Goal: Information Seeking & Learning: Learn about a topic

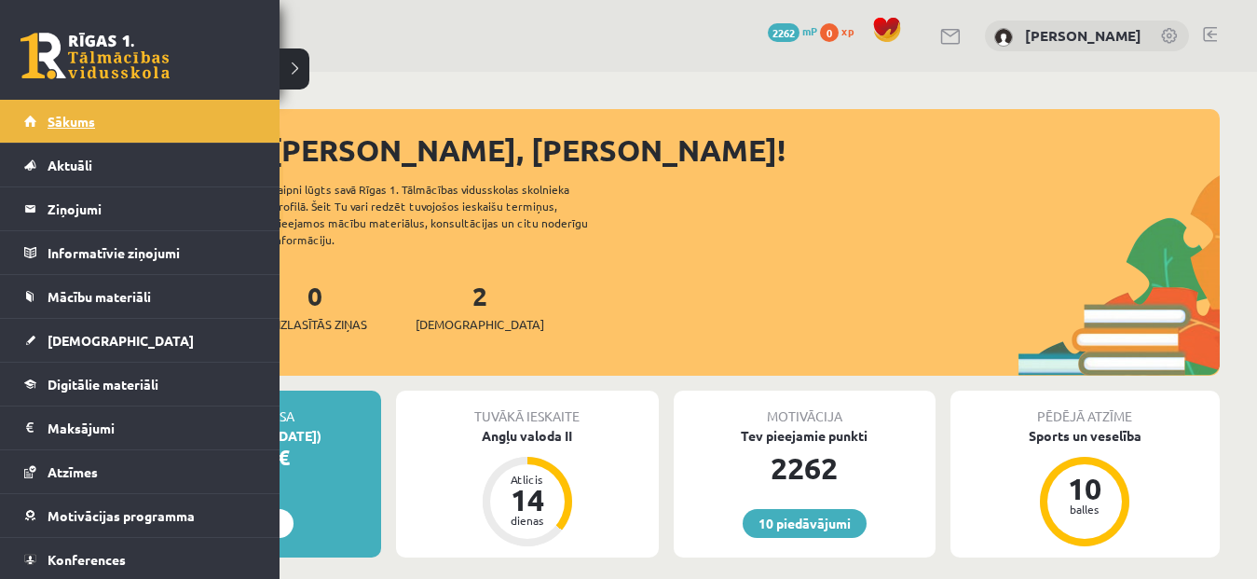
scroll to position [1112, 0]
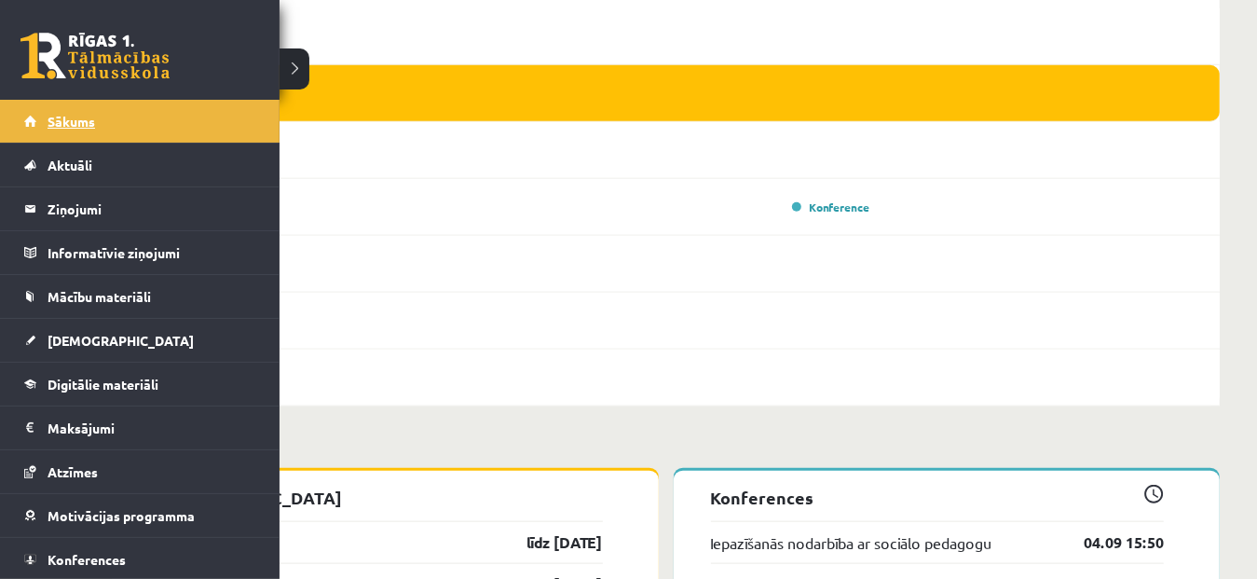
click at [75, 113] on span "Sākums" at bounding box center [72, 121] width 48 height 17
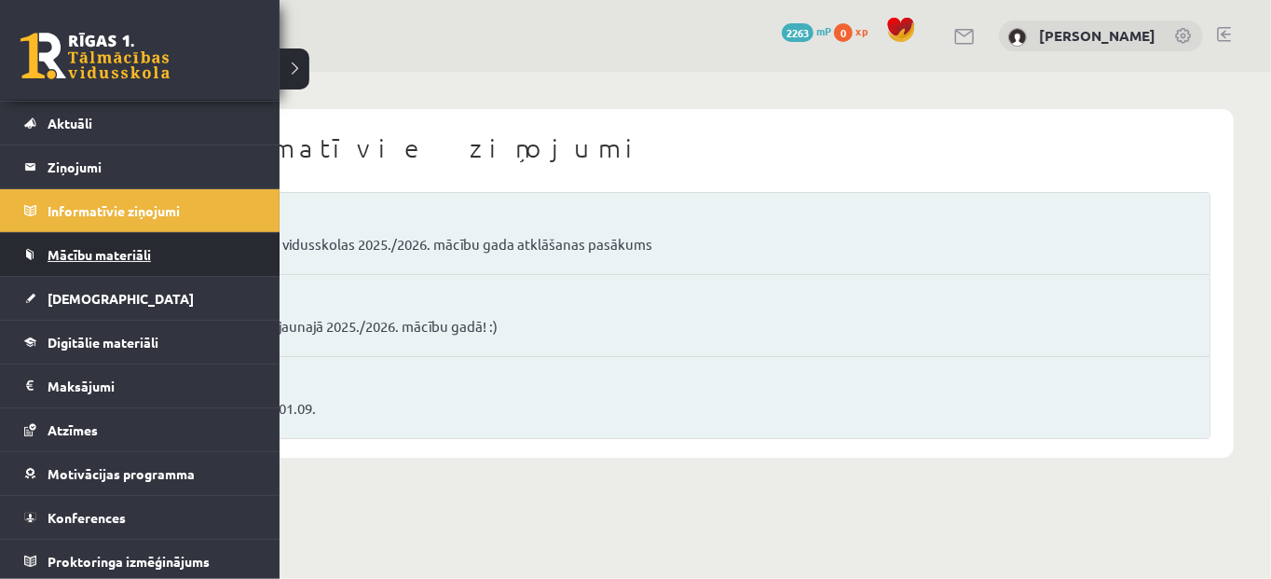
click at [82, 259] on span "Mācību materiāli" at bounding box center [99, 254] width 103 height 17
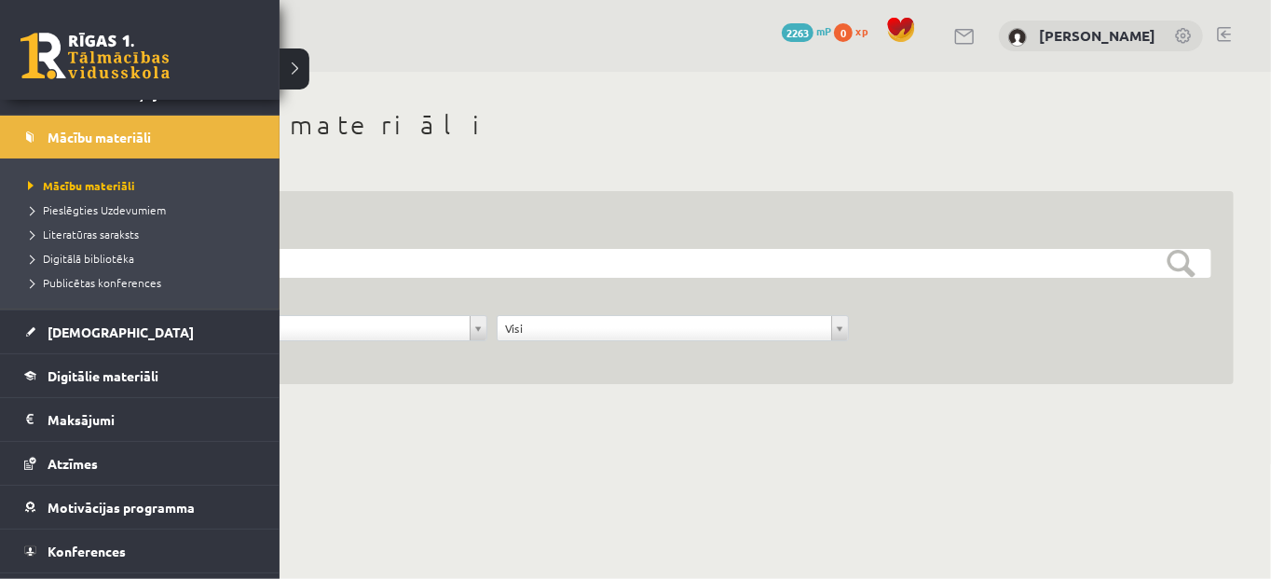
scroll to position [165, 0]
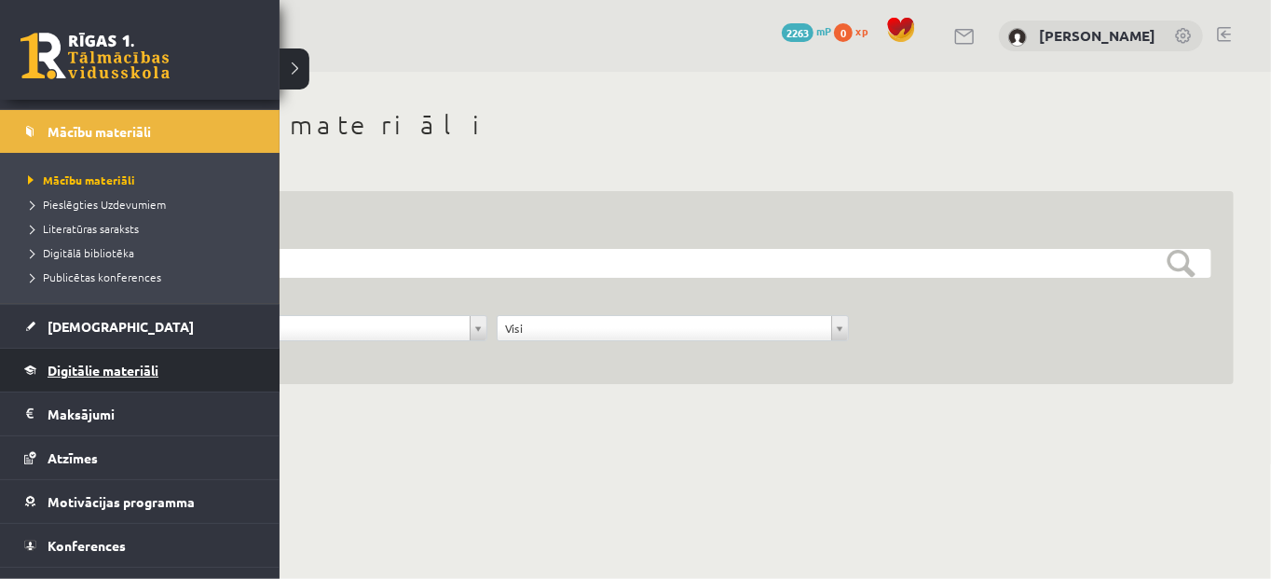
click at [83, 366] on span "Digitālie materiāli" at bounding box center [103, 370] width 111 height 17
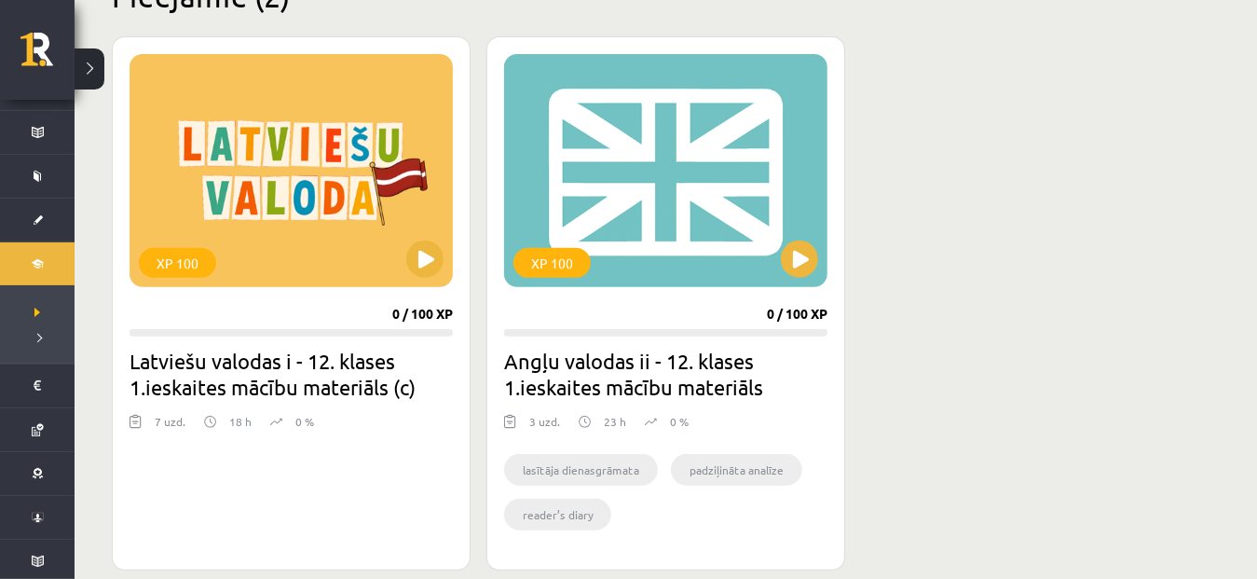
scroll to position [504, 0]
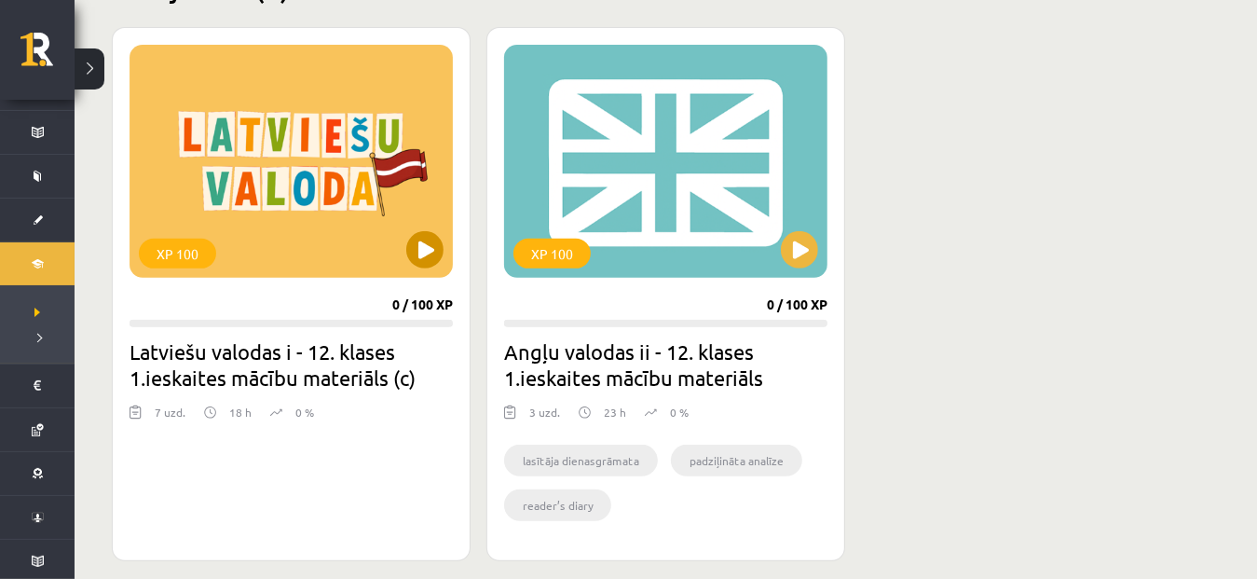
click at [308, 141] on div "XP 100" at bounding box center [291, 161] width 323 height 233
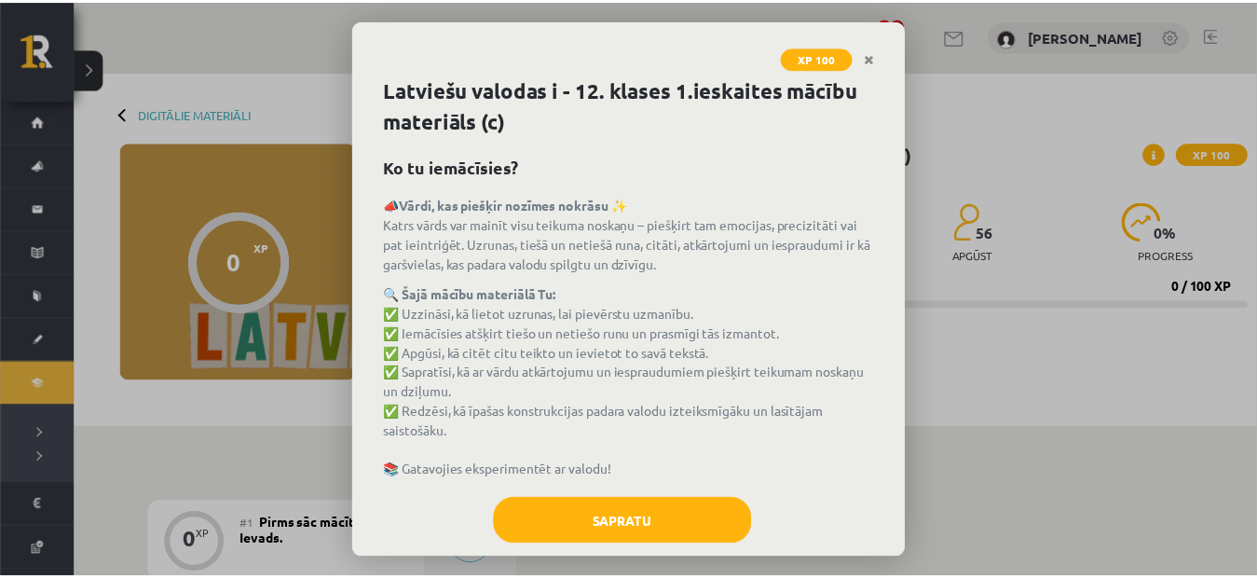
scroll to position [30, 0]
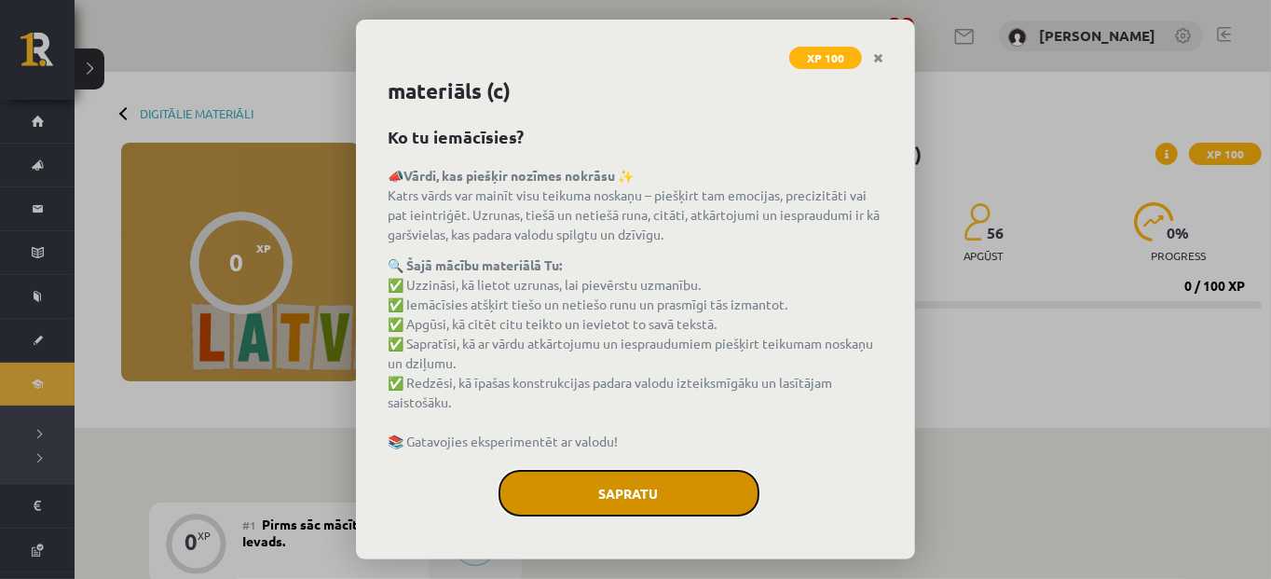
click at [579, 472] on button "Sapratu" at bounding box center [629, 493] width 261 height 47
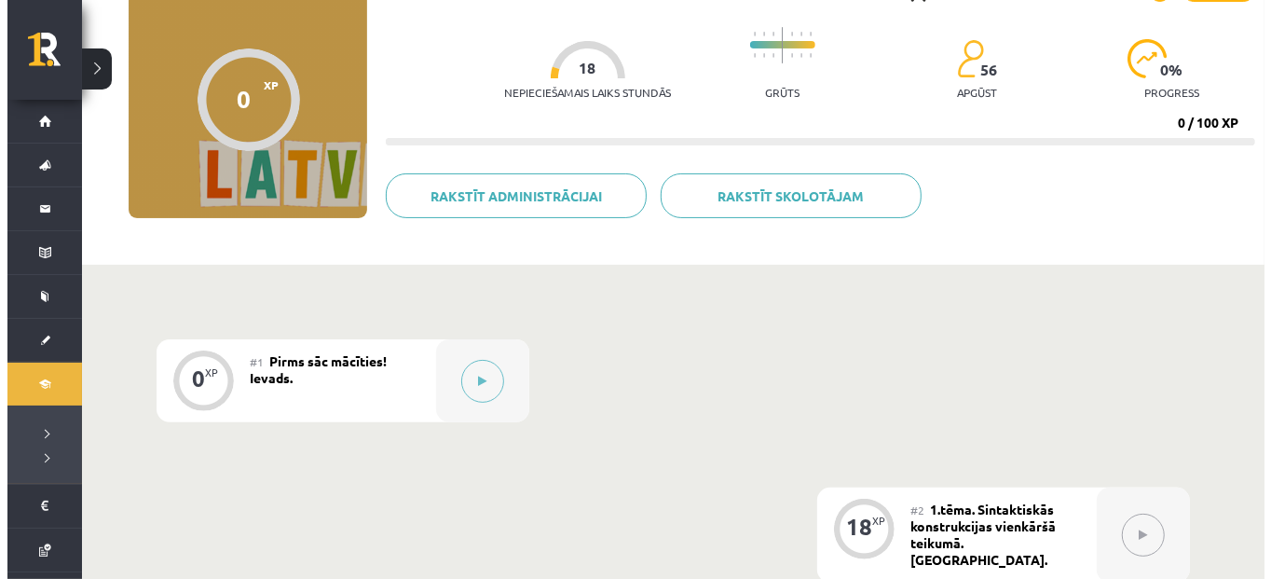
scroll to position [170, 0]
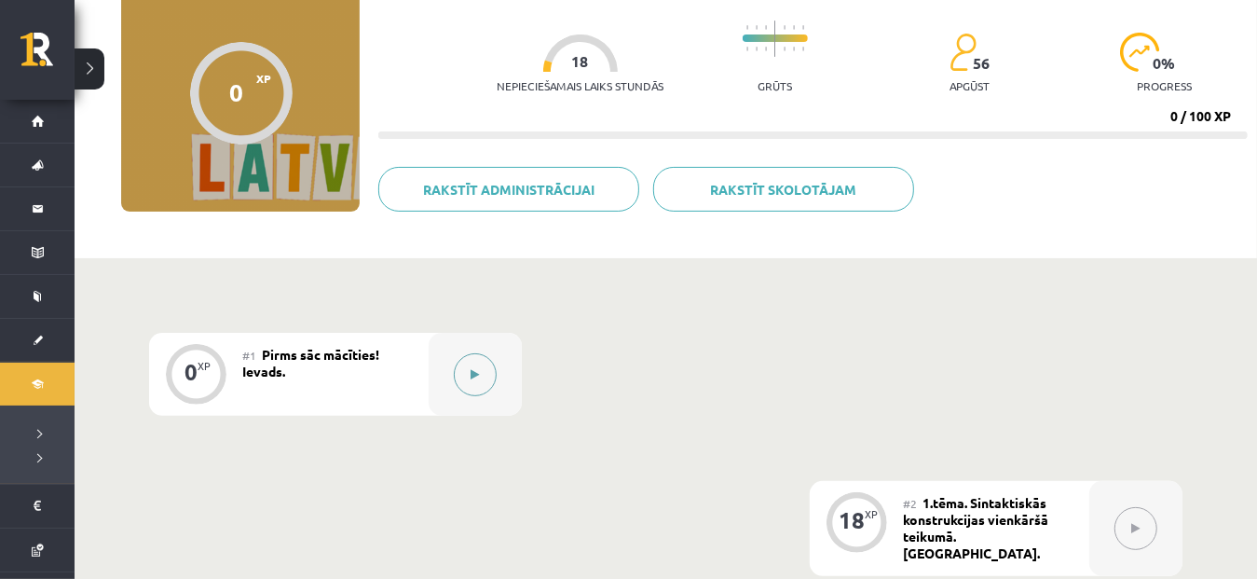
click at [469, 390] on button at bounding box center [475, 374] width 43 height 43
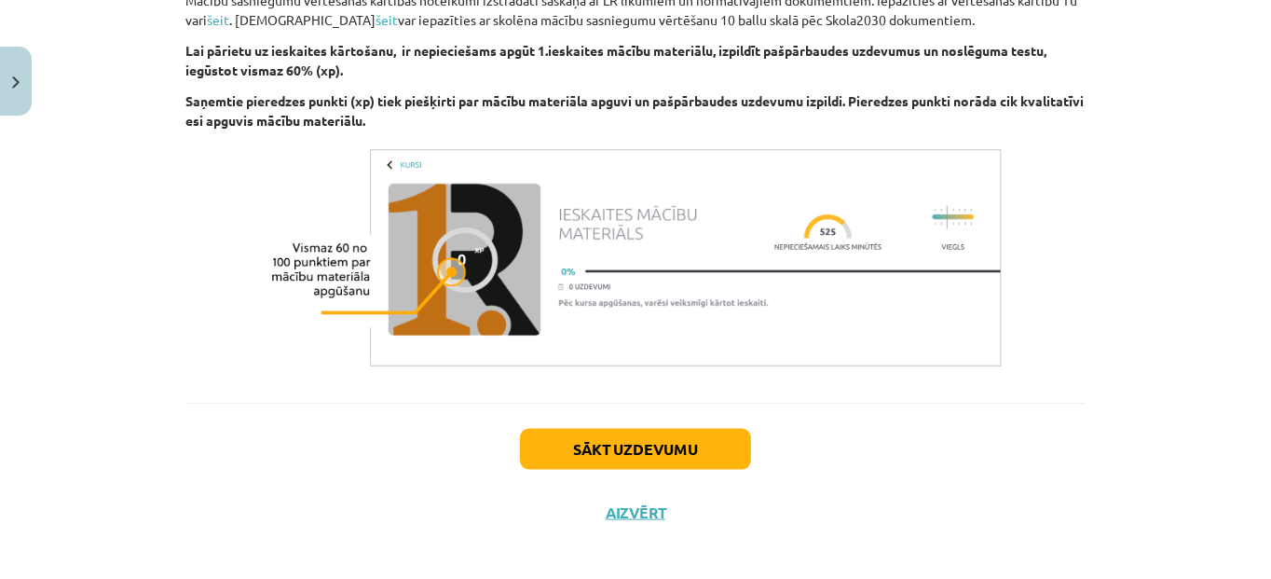
scroll to position [1253, 0]
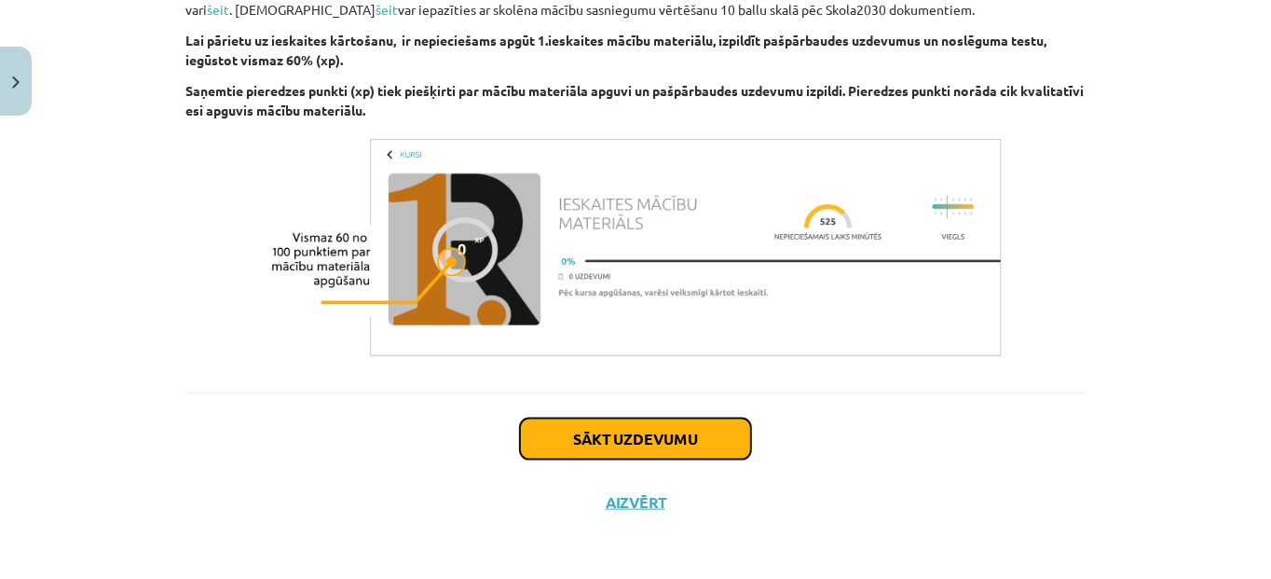
click at [703, 431] on button "Sākt uzdevumu" at bounding box center [635, 438] width 231 height 41
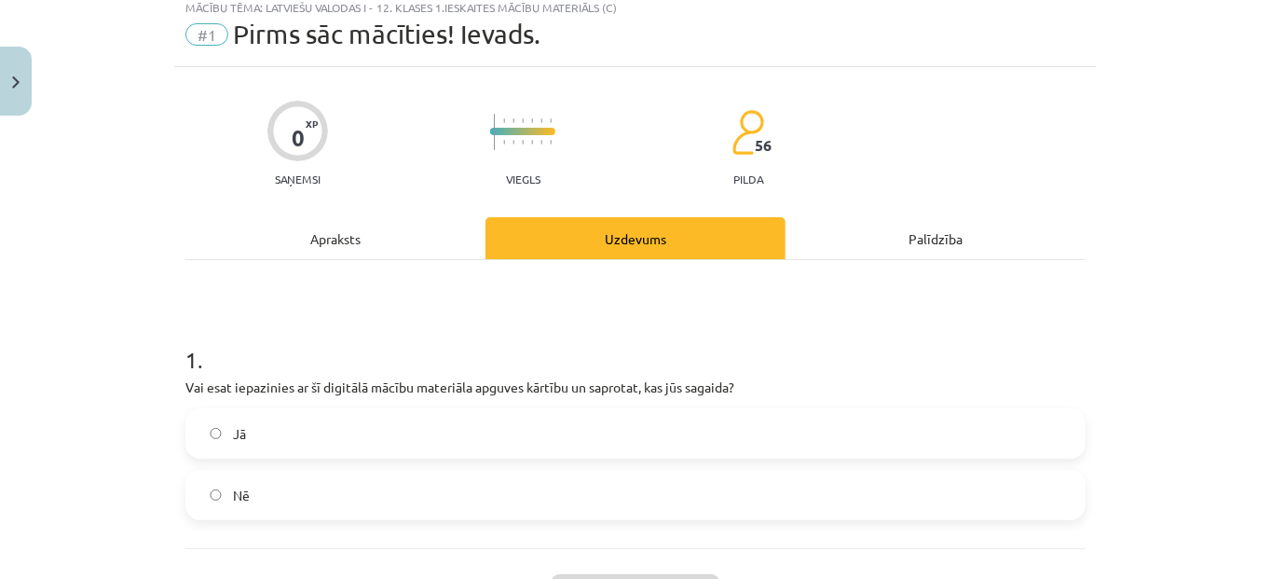
scroll to position [47, 0]
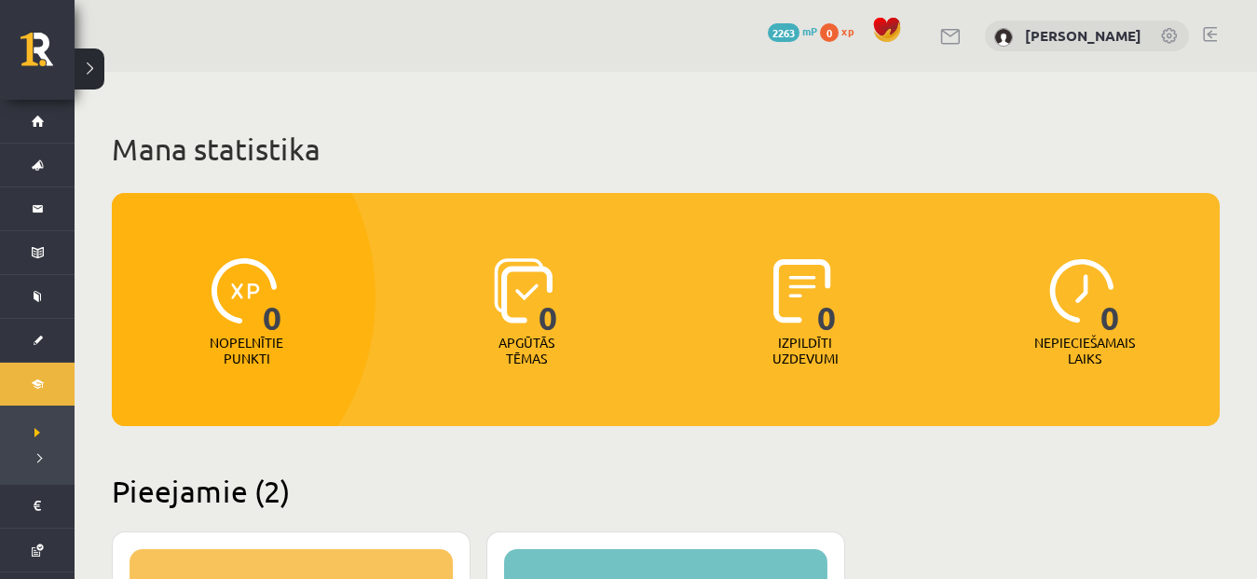
scroll to position [503, 0]
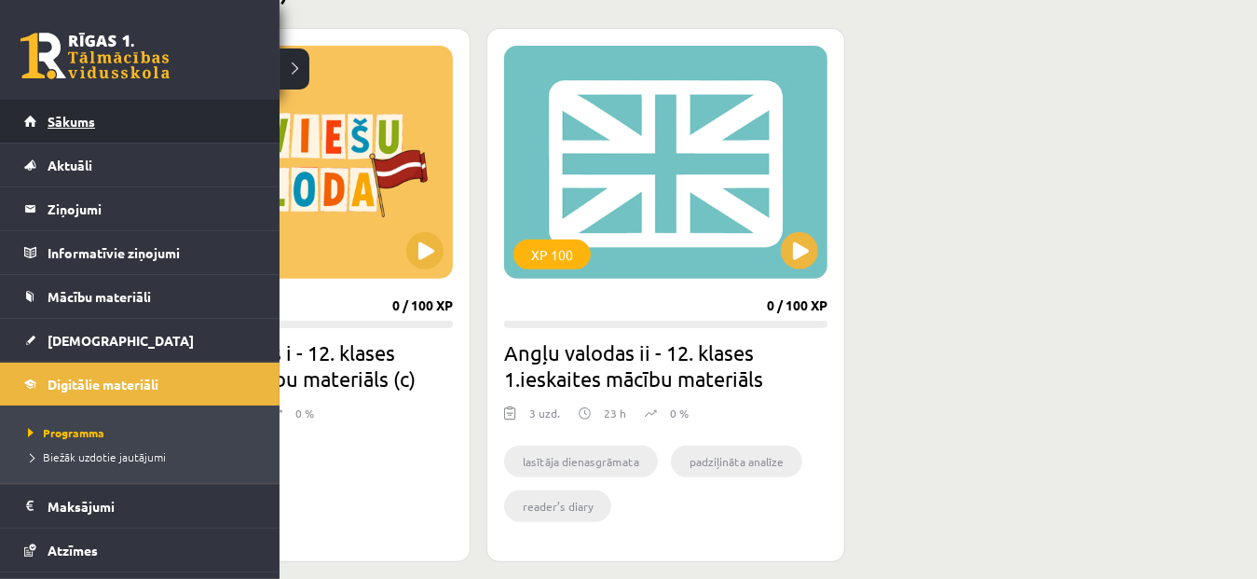
click at [54, 128] on span "Sākums" at bounding box center [72, 121] width 48 height 17
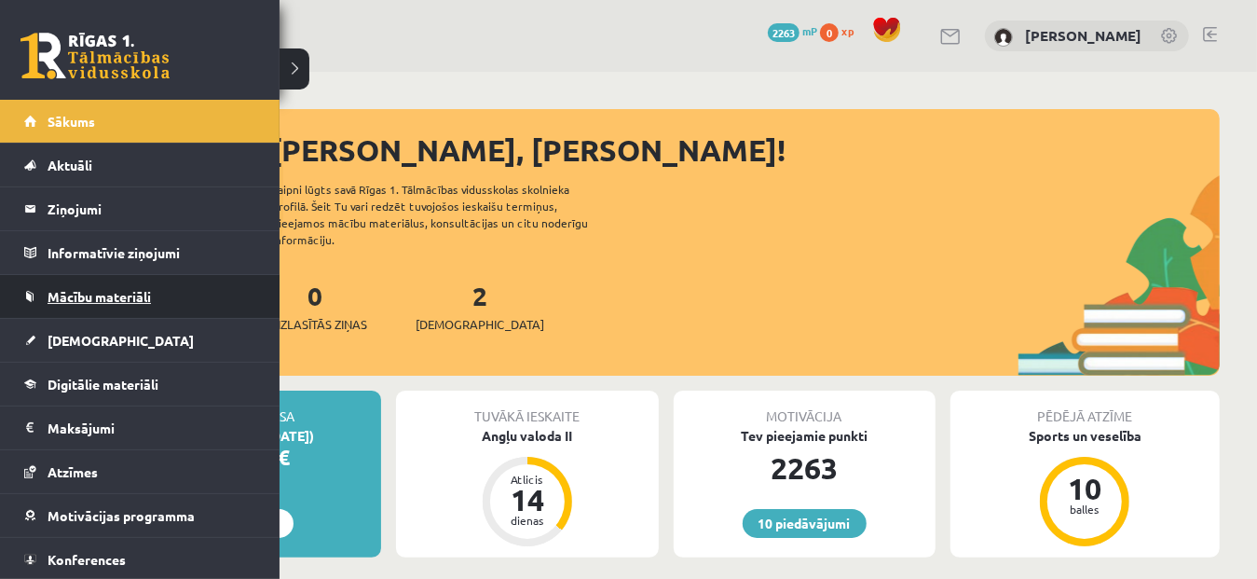
click at [69, 301] on span "Mācību materiāli" at bounding box center [99, 296] width 103 height 17
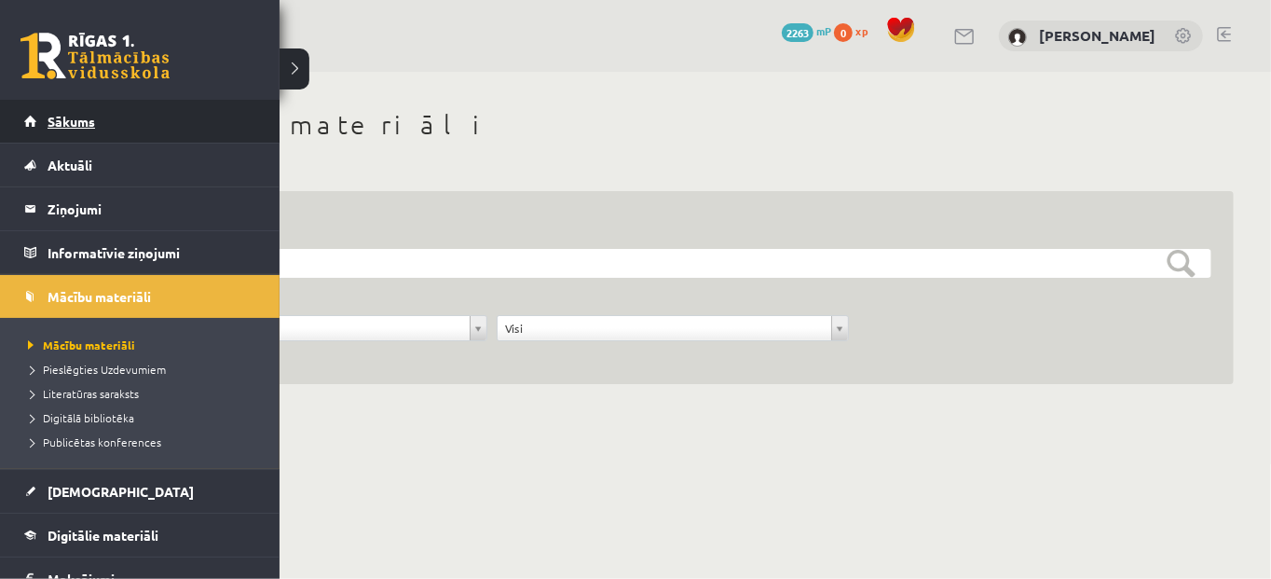
click at [85, 120] on span "Sākums" at bounding box center [72, 121] width 48 height 17
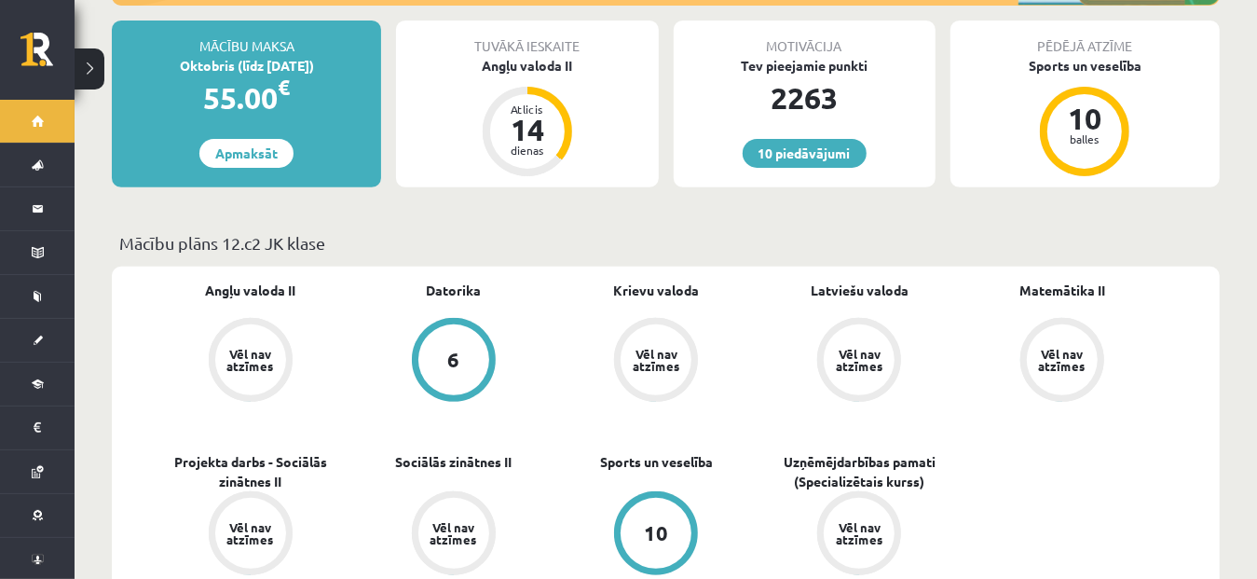
scroll to position [449, 0]
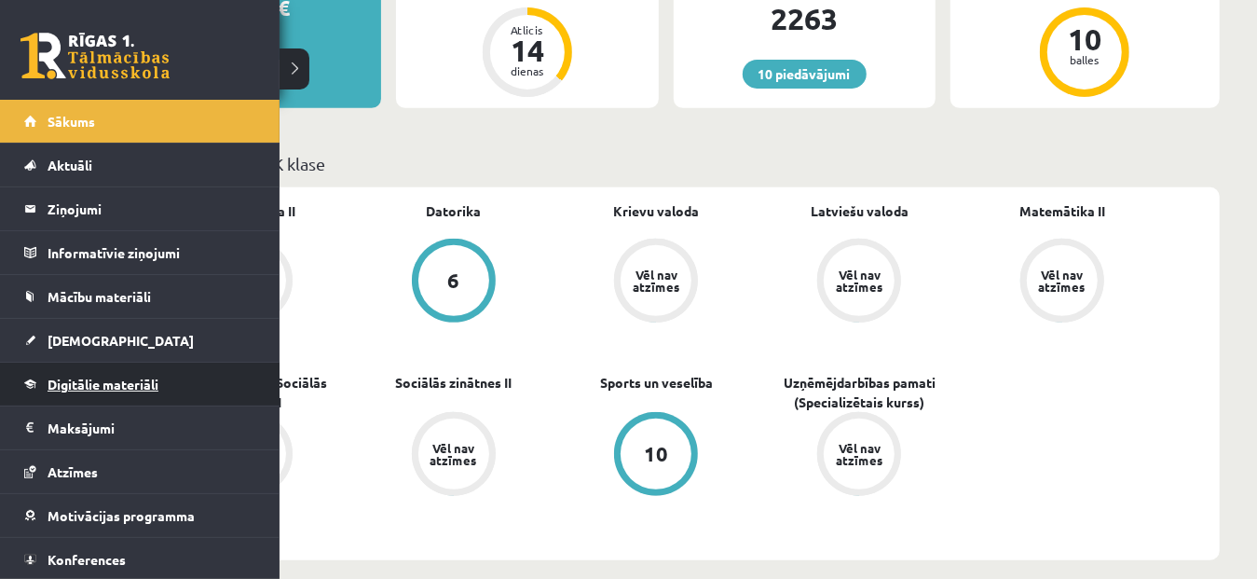
click at [65, 391] on link "Digitālie materiāli" at bounding box center [140, 384] width 232 height 43
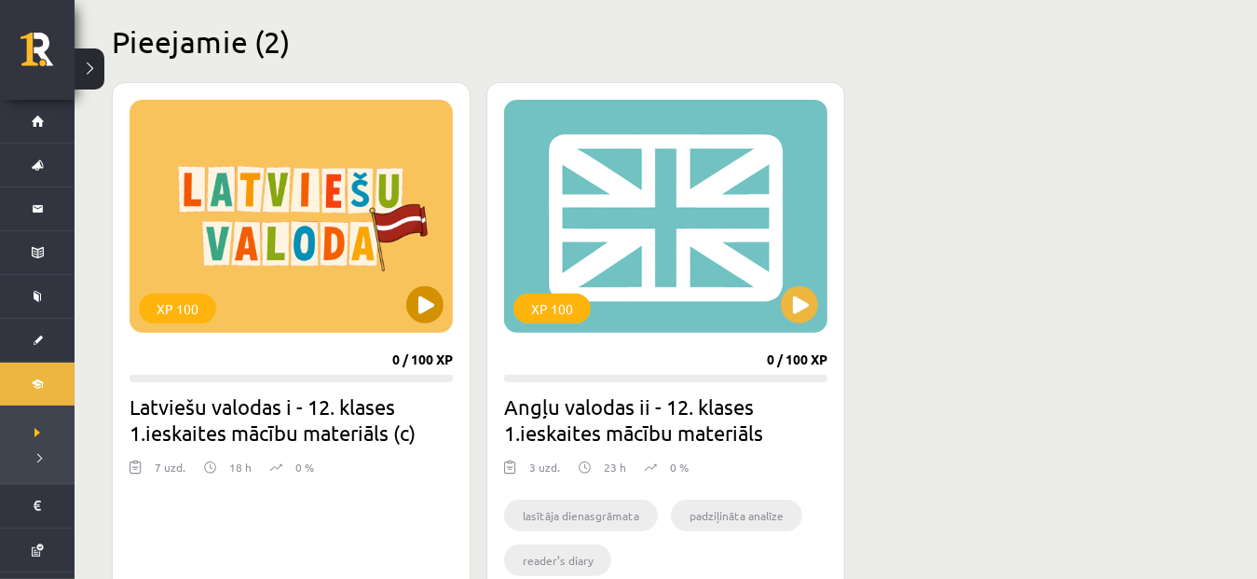
click at [316, 194] on div "XP 100" at bounding box center [291, 216] width 323 height 233
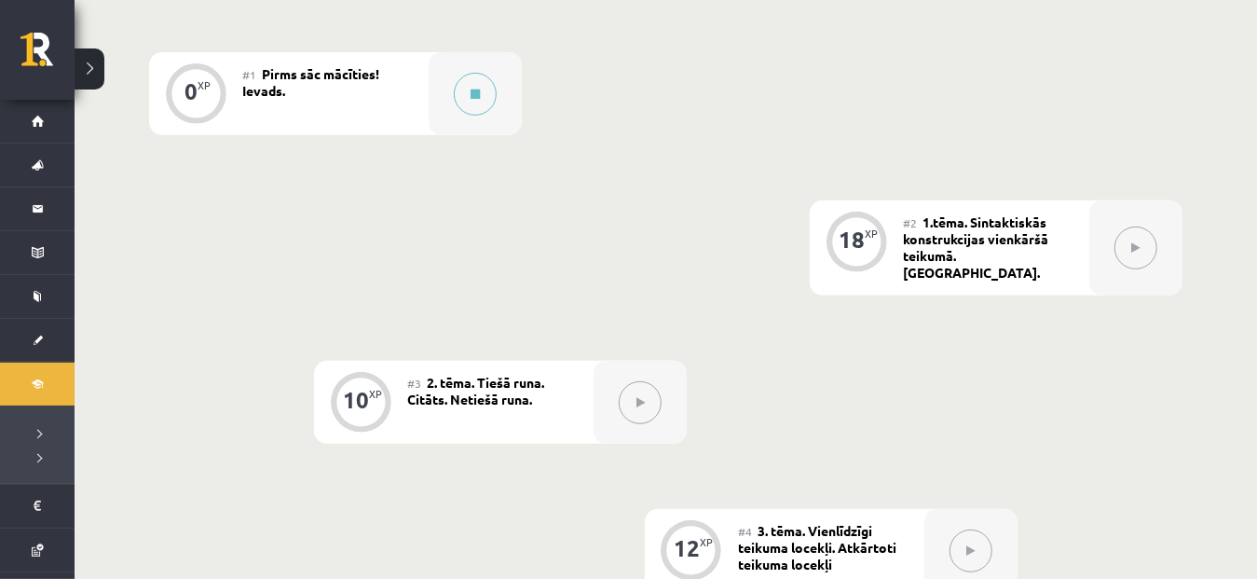
scroll to position [452, 0]
